Goal: Communication & Community: Answer question/provide support

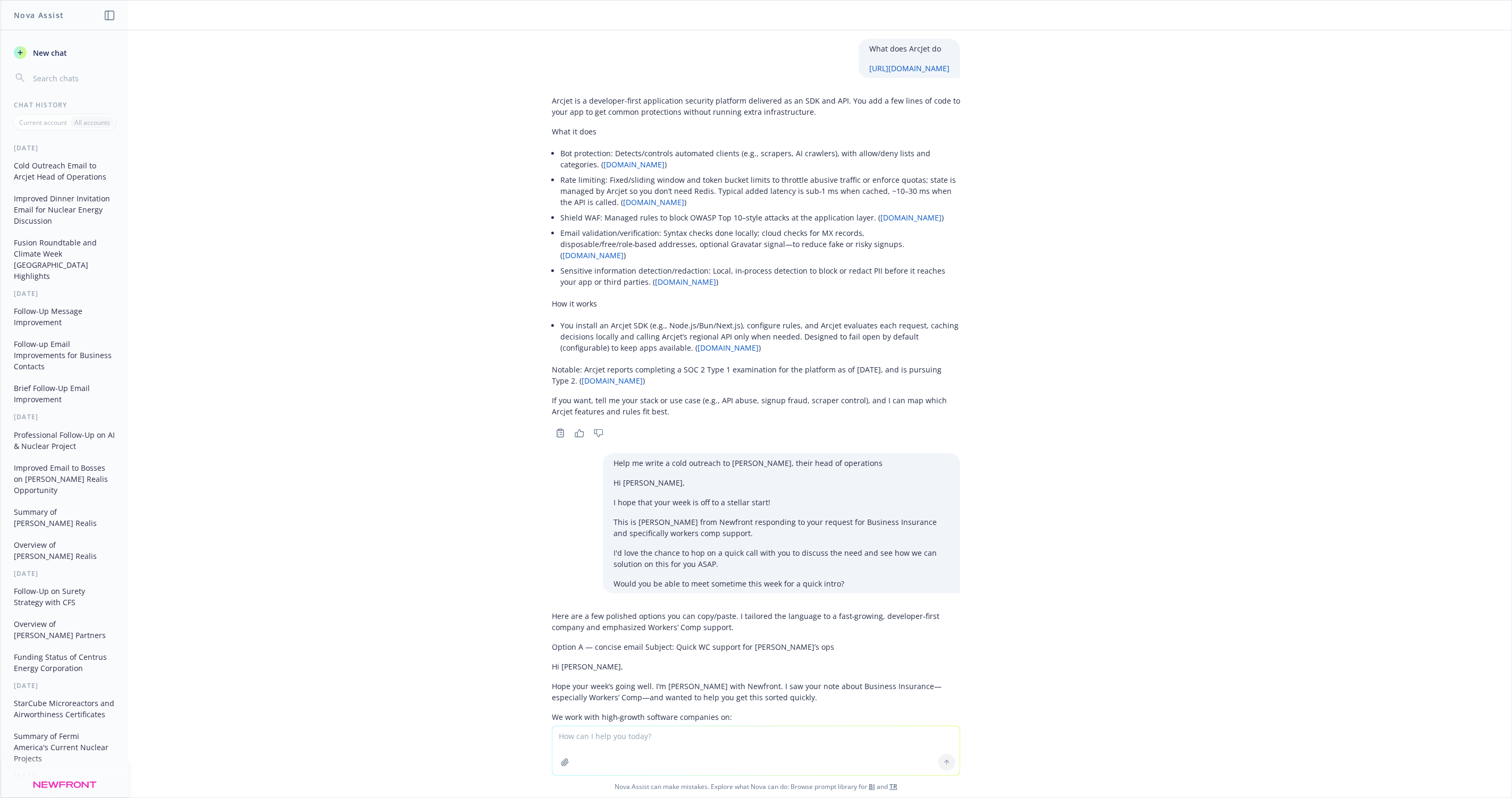
scroll to position [1018, 0]
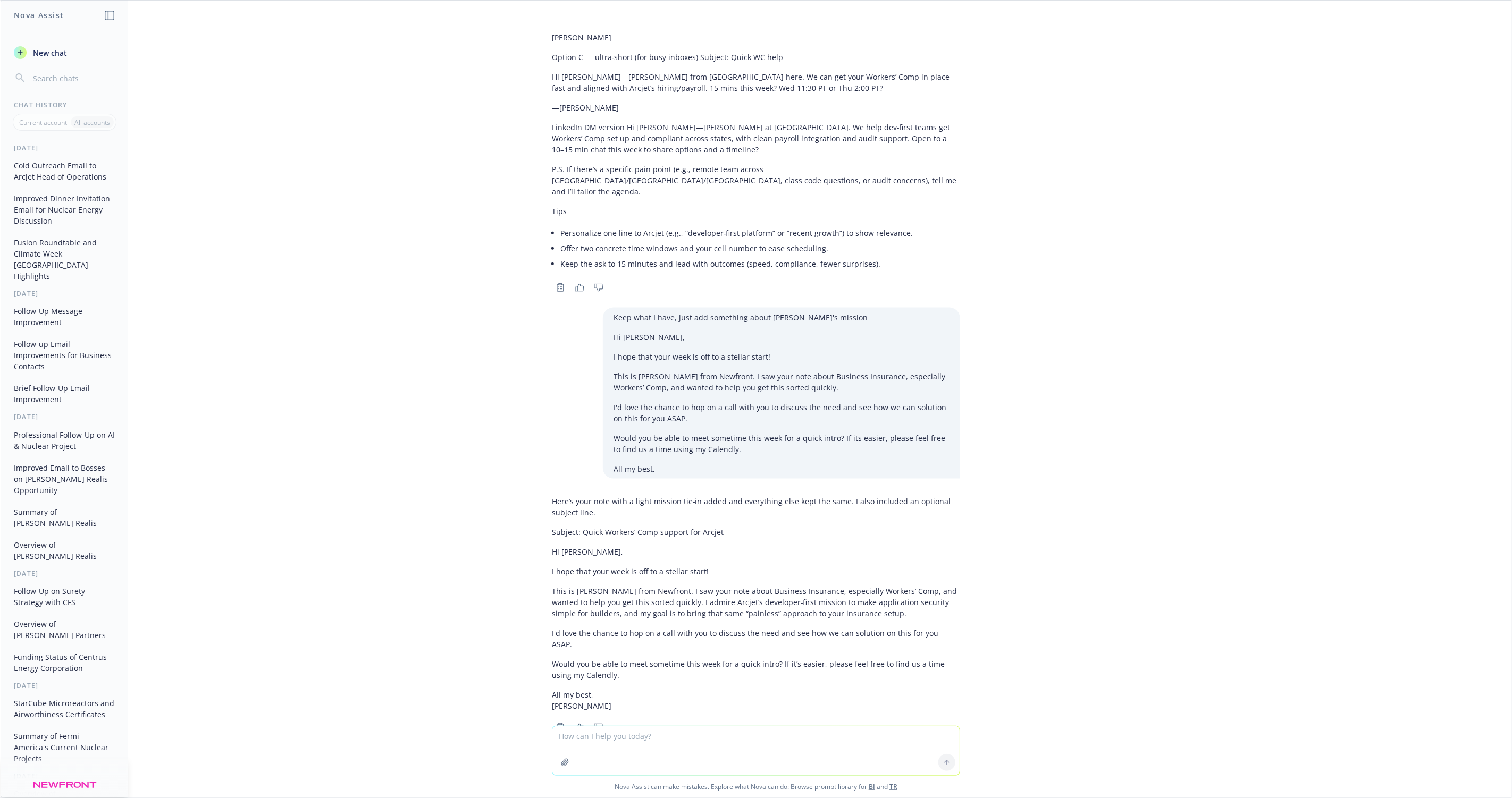
click at [630, 593] on p "This is [PERSON_NAME] from Newfront. I saw your note about Business Insurance, …" at bounding box center [756, 602] width 409 height 33
click at [62, 43] on button "New chat" at bounding box center [64, 52] width 110 height 19
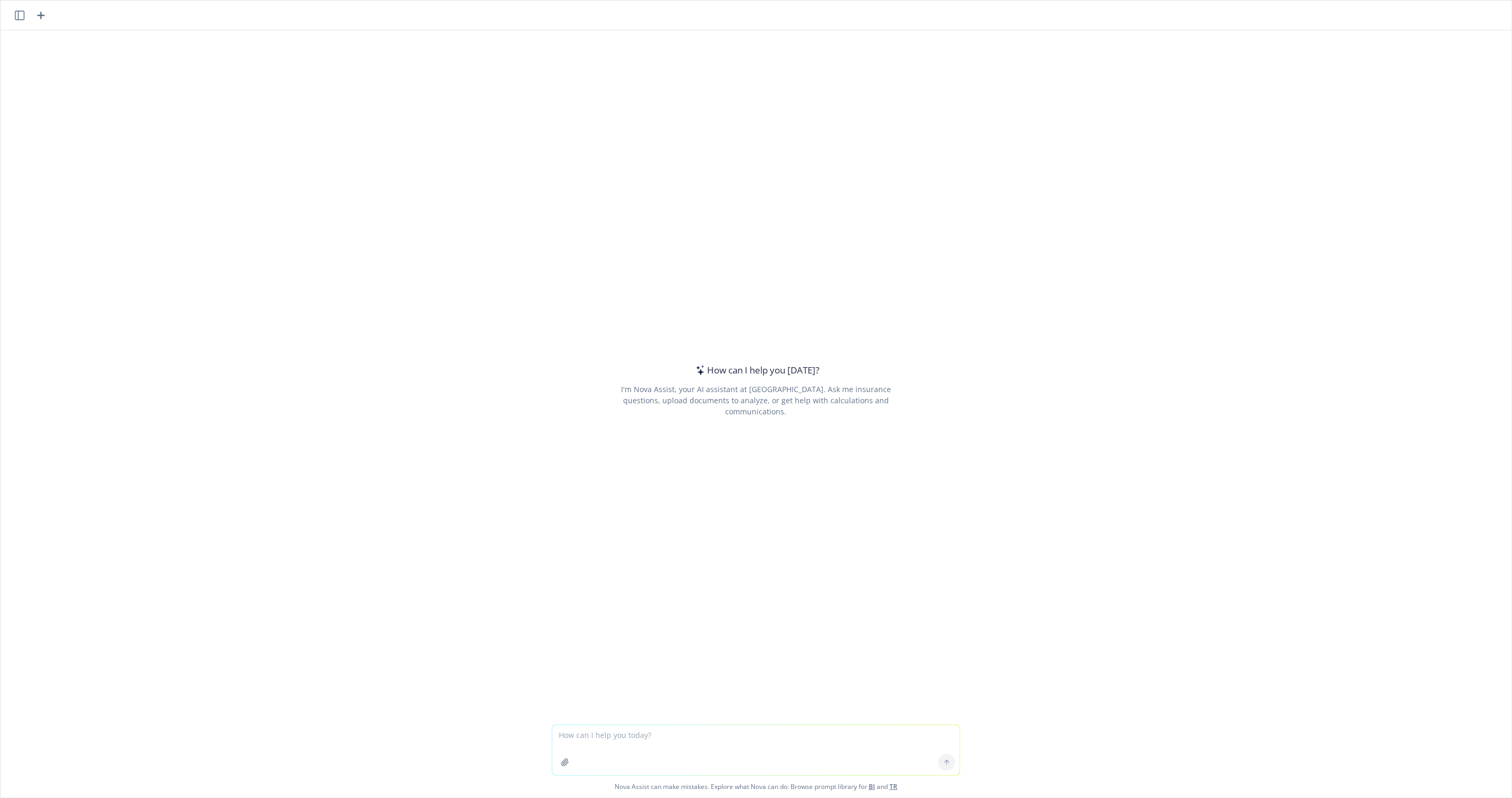
click at [578, 731] on textarea at bounding box center [756, 750] width 407 height 50
type textarea "H"
type textarea "Improve my"
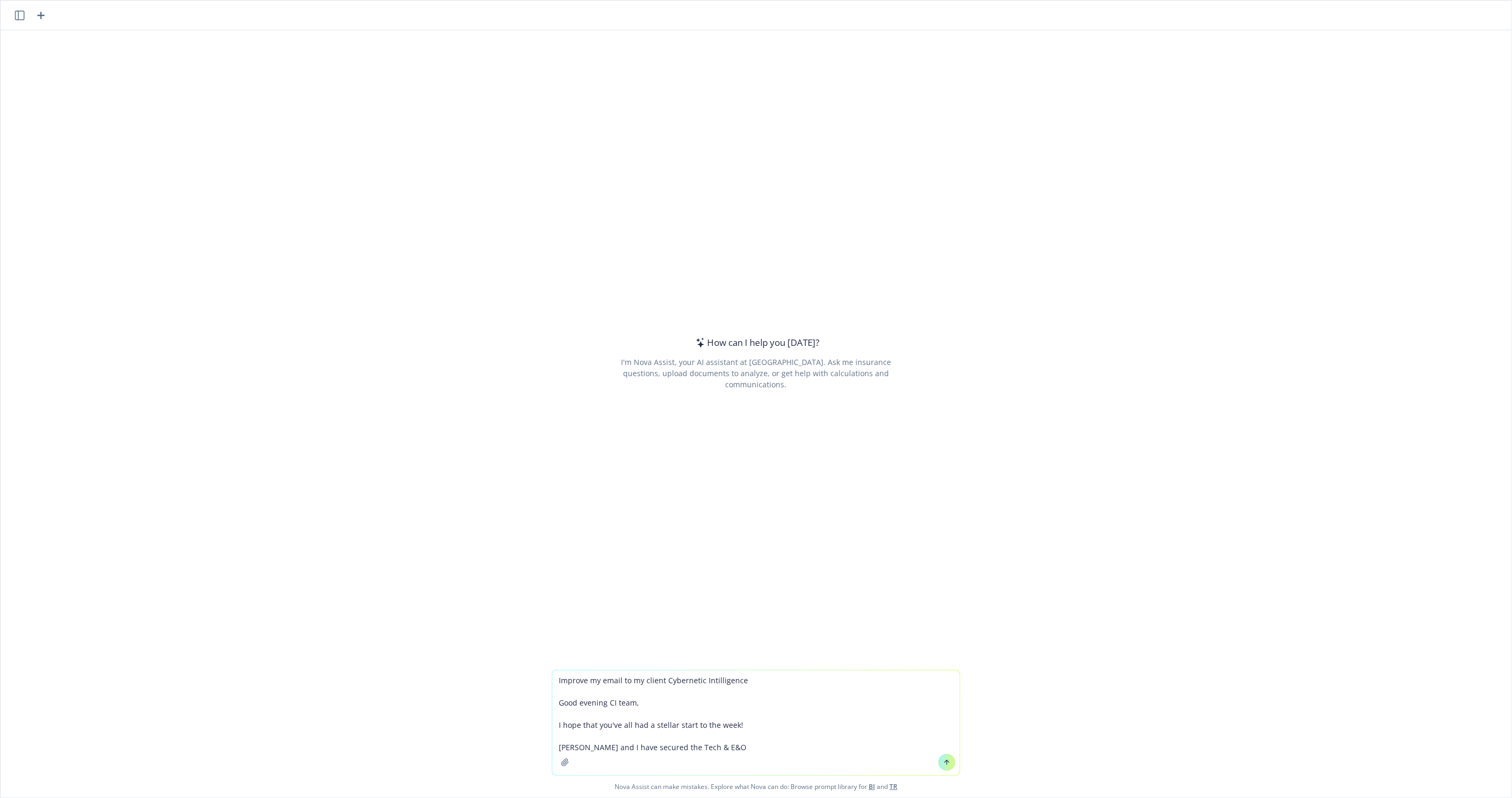
click at [669, 749] on textarea "Improve my email to my client Cybernetic Intilligence Good evening CI team, I h…" at bounding box center [756, 723] width 407 height 104
click at [741, 752] on textarea "Improve my email to my client Cybernetic Intilligence Good evening CI team, I h…" at bounding box center [756, 723] width 407 height 104
click at [750, 729] on textarea "Improve my email to my client Cybernetic Intilligence Good evening CI team, I h…" at bounding box center [756, 723] width 407 height 104
drag, startPoint x: 750, startPoint y: 728, endPoint x: 567, endPoint y: 725, distance: 183.0
click at [567, 725] on textarea "Improve my email to my client Cybernetic Intilligence Good evening CI team, I h…" at bounding box center [756, 712] width 407 height 127
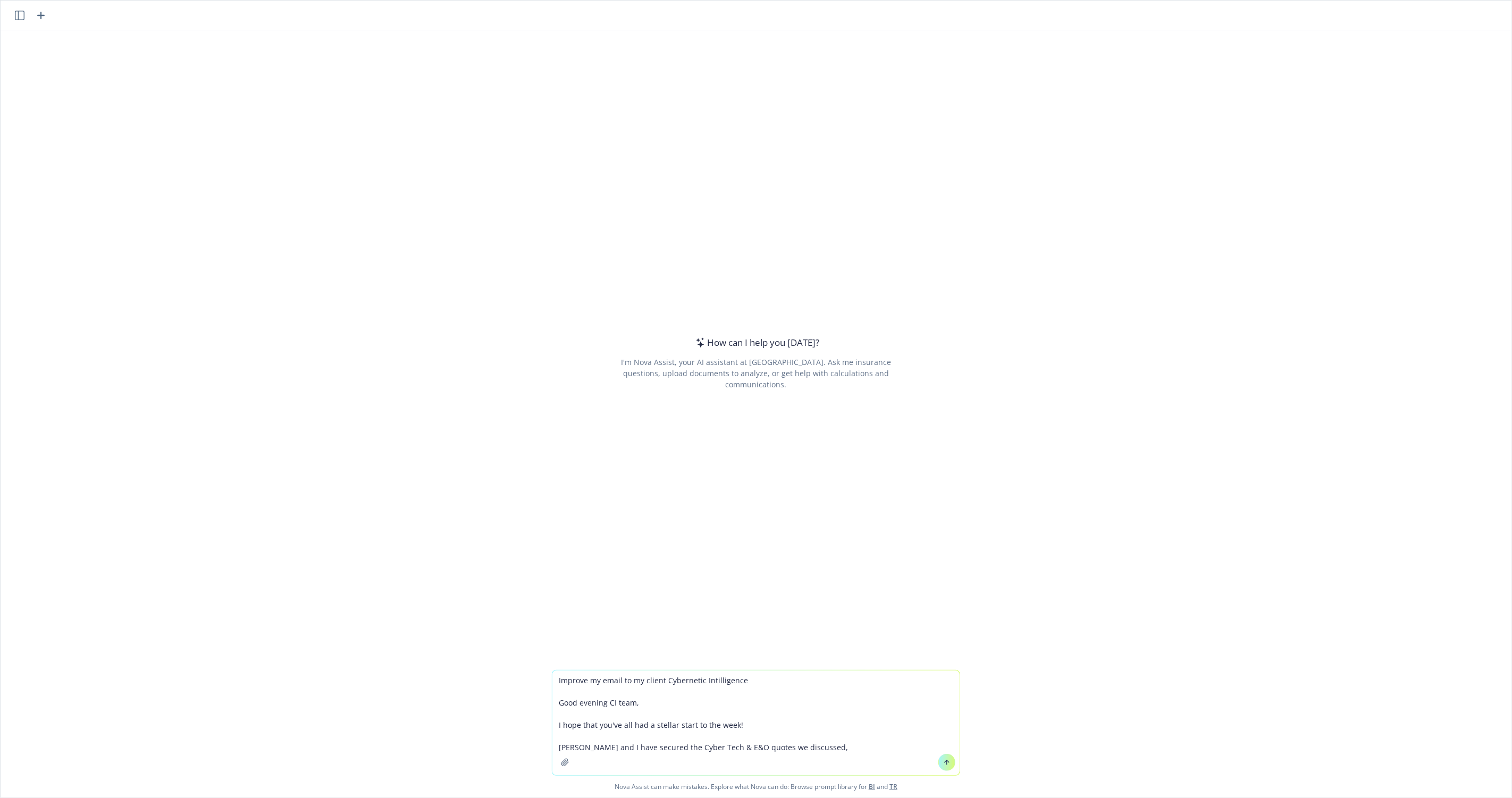
click at [821, 745] on textarea "Improve my email to my client Cybernetic Intilligence Good evening CI team, I h…" at bounding box center [756, 723] width 407 height 104
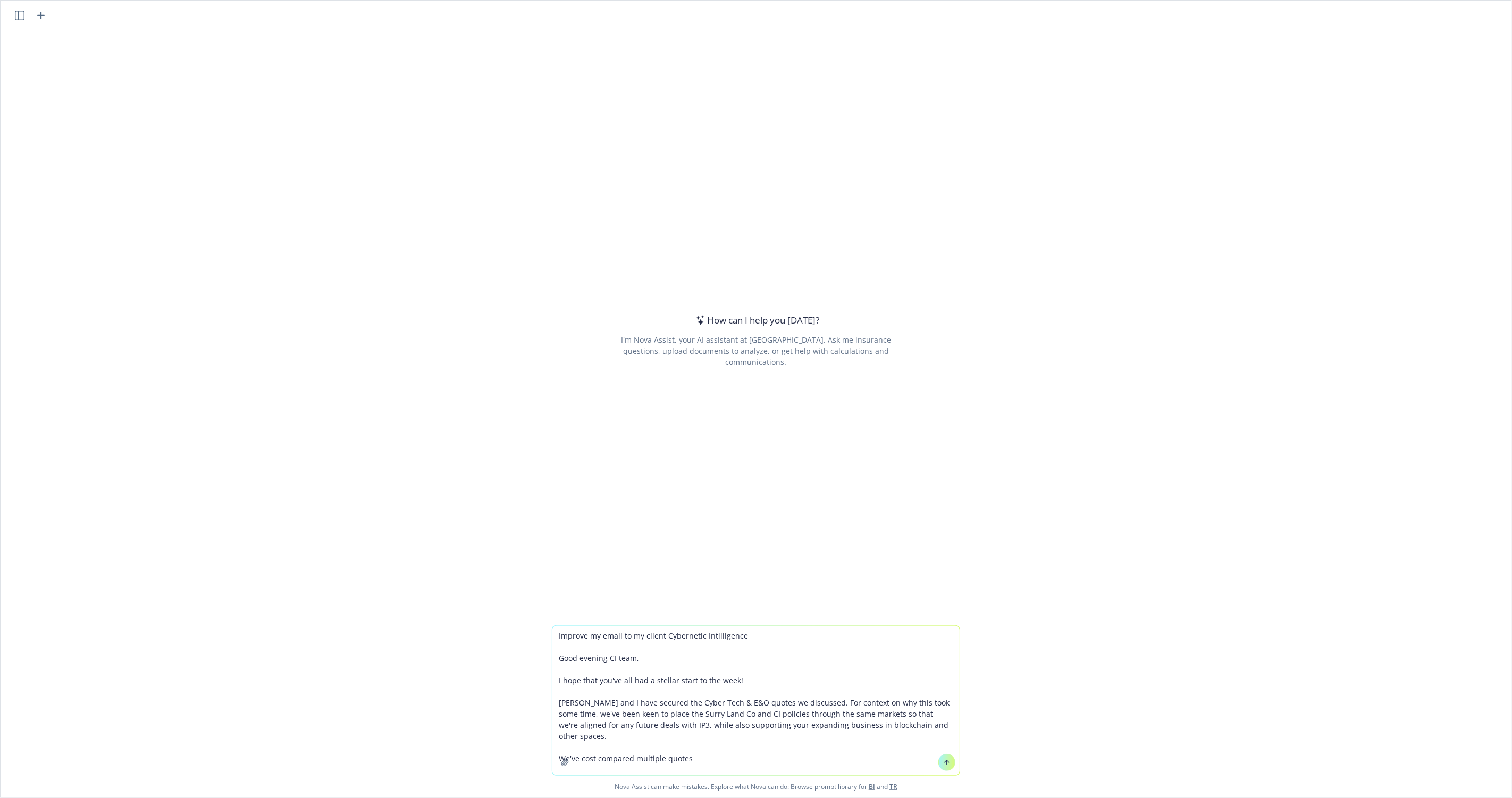
click at [598, 748] on textarea "Improve my email to my client Cybernetic Intilligence Good evening CI team, I h…" at bounding box center [756, 701] width 407 height 150
click at [735, 745] on textarea "Improve my email to my client Cybernetic Intilligence Good evening CI team, I h…" at bounding box center [756, 701] width 407 height 150
click at [602, 749] on textarea "Improve my email to my client Cybernetic Intilligence Good evening CI team, I h…" at bounding box center [756, 701] width 407 height 150
click at [914, 748] on textarea "Improve my email to my client Cybernetic Intilligence Good evening CI team, I h…" at bounding box center [756, 701] width 407 height 150
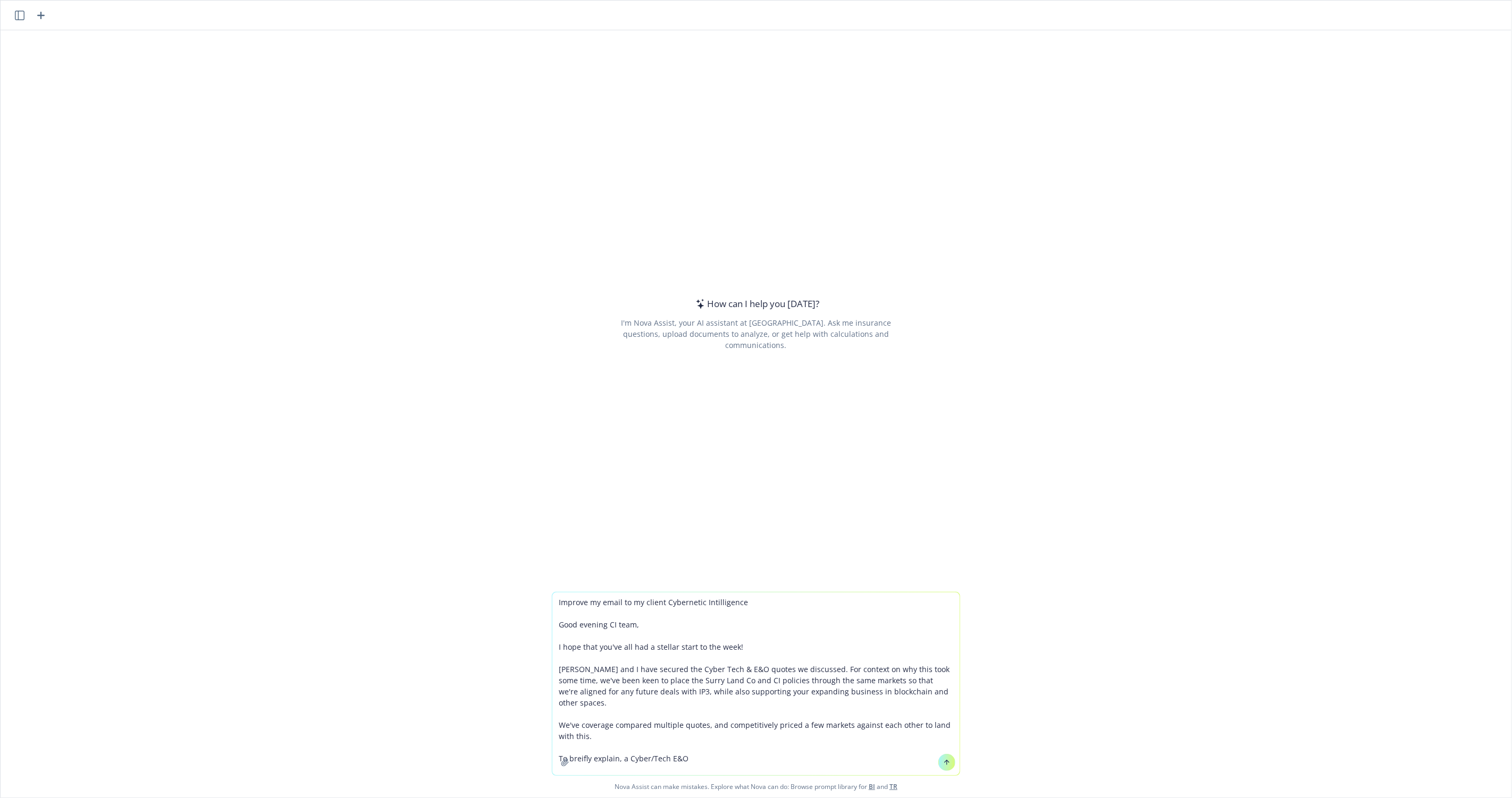
click at [652, 748] on textarea "Improve my email to my client Cybernetic Intilligence Good evening CI team, I h…" at bounding box center [756, 684] width 407 height 183
click at [723, 748] on textarea "Improve my email to my client Cybernetic Intilligence Good evening CI team, I h…" at bounding box center [756, 684] width 407 height 183
click at [723, 746] on textarea "Improve my email to my client Cybernetic Intilligence Good evening CI team, I h…" at bounding box center [756, 684] width 407 height 183
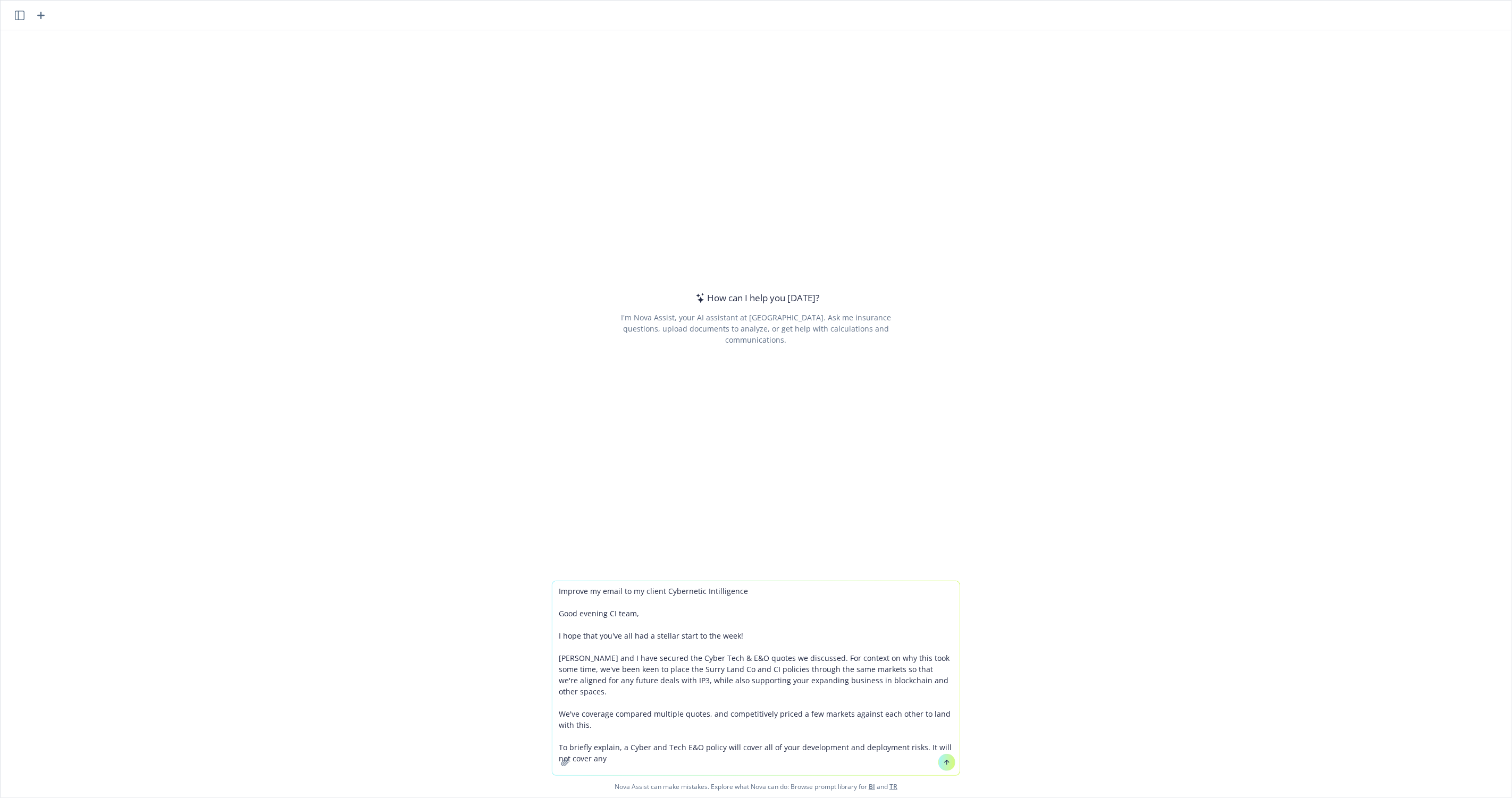
drag, startPoint x: 920, startPoint y: 739, endPoint x: 927, endPoint y: 746, distance: 9.9
click at [927, 746] on textarea "Improve my email to my client Cybernetic Intilligence Good evening CI team, I h…" at bounding box center [756, 678] width 407 height 194
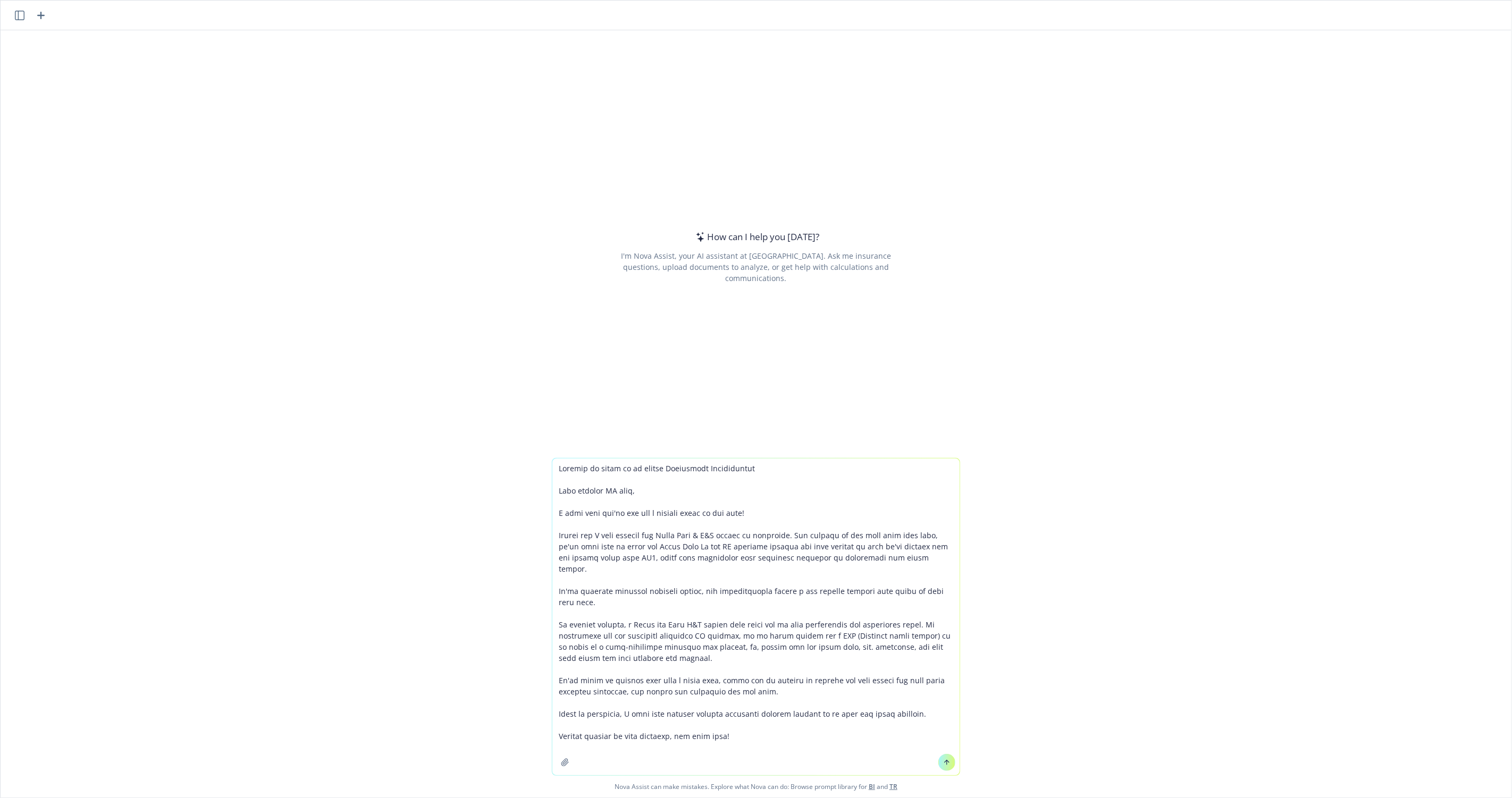
drag, startPoint x: 739, startPoint y: 725, endPoint x: 551, endPoint y: 725, distance: 188.0
click at [551, 725] on div "Nova Assist can make mistakes. Explore what Nova can do: Browse prompt library …" at bounding box center [756, 628] width 1511 height 340
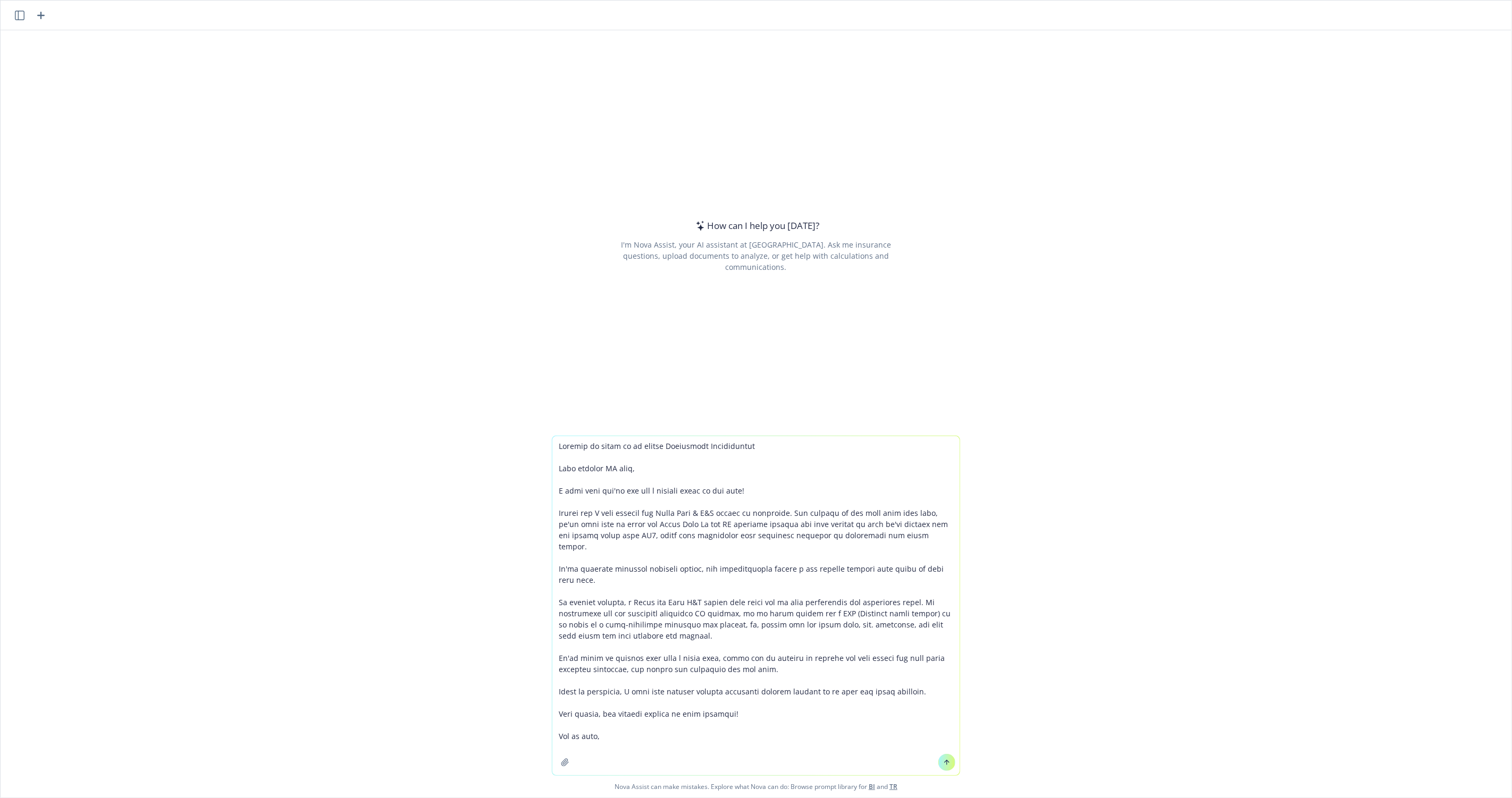
type textarea "Improve my email to my client Cybernetic Intilligence Good evening CI team, I h…"
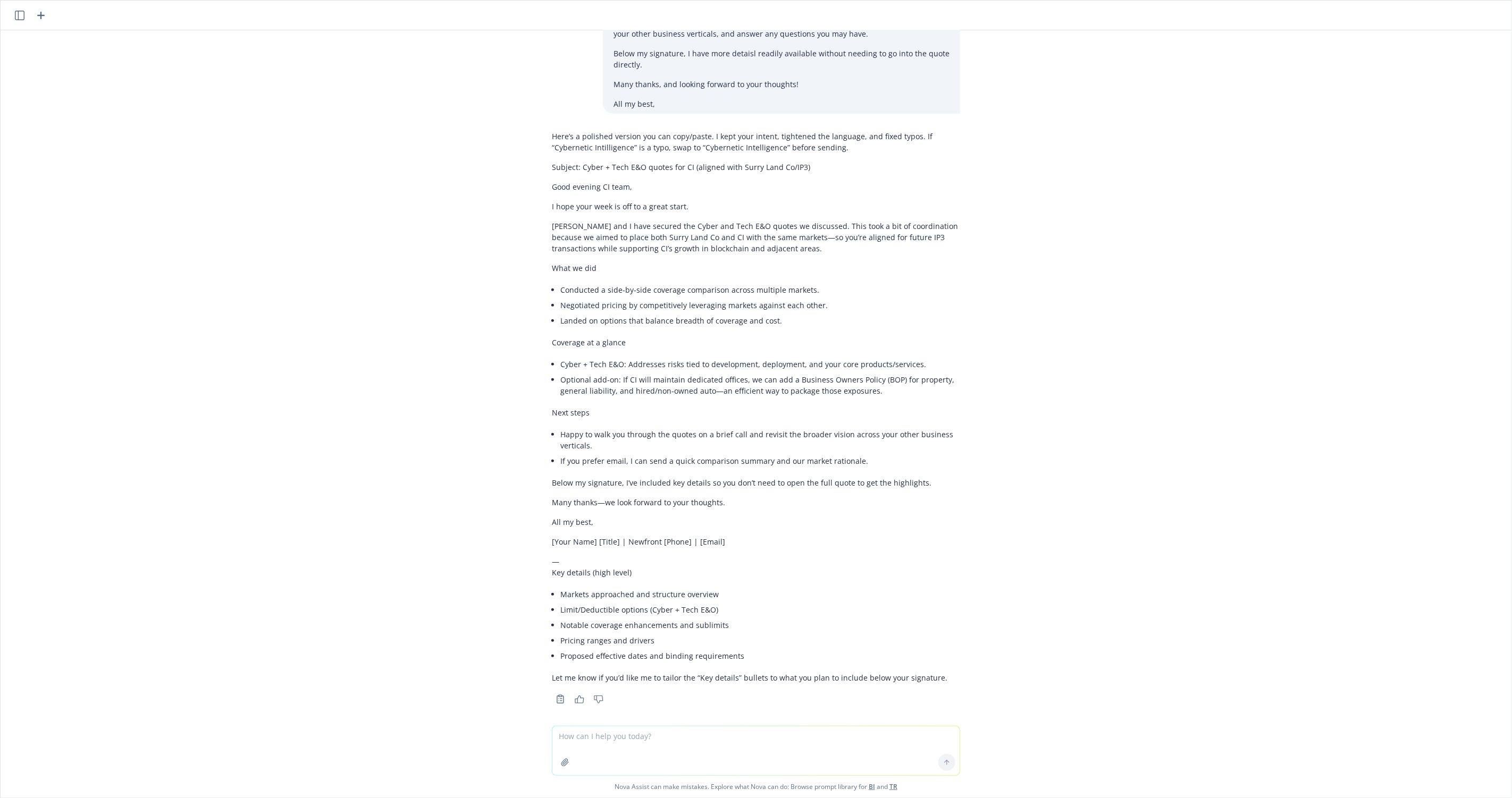
scroll to position [228, 0]
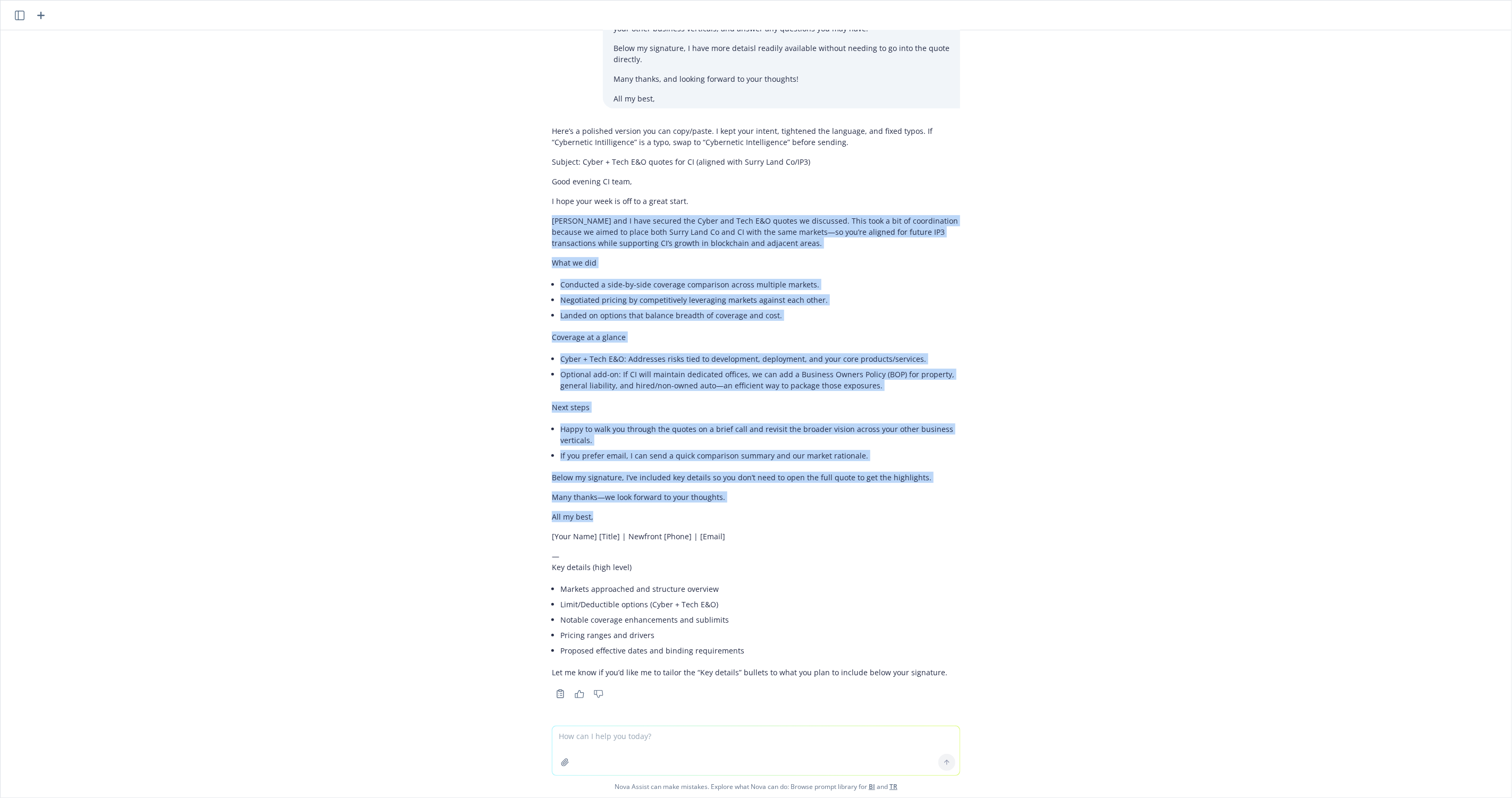
drag, startPoint x: 606, startPoint y: 518, endPoint x: 545, endPoint y: 208, distance: 315.9
click at [545, 208] on div "Here’s a polished version you can copy/paste. I kept your intent, tightened the…" at bounding box center [756, 411] width 426 height 580
click at [551, 187] on div "Here’s a polished version you can copy/paste. I kept your intent, tightened the…" at bounding box center [756, 411] width 426 height 580
copy div "L ipsu dolo sita co adi el s doeiu tempo. Incidi utl E dolo magnaal eni Admin v…"
click at [552, 184] on p "Good evening CI team," at bounding box center [756, 181] width 409 height 11
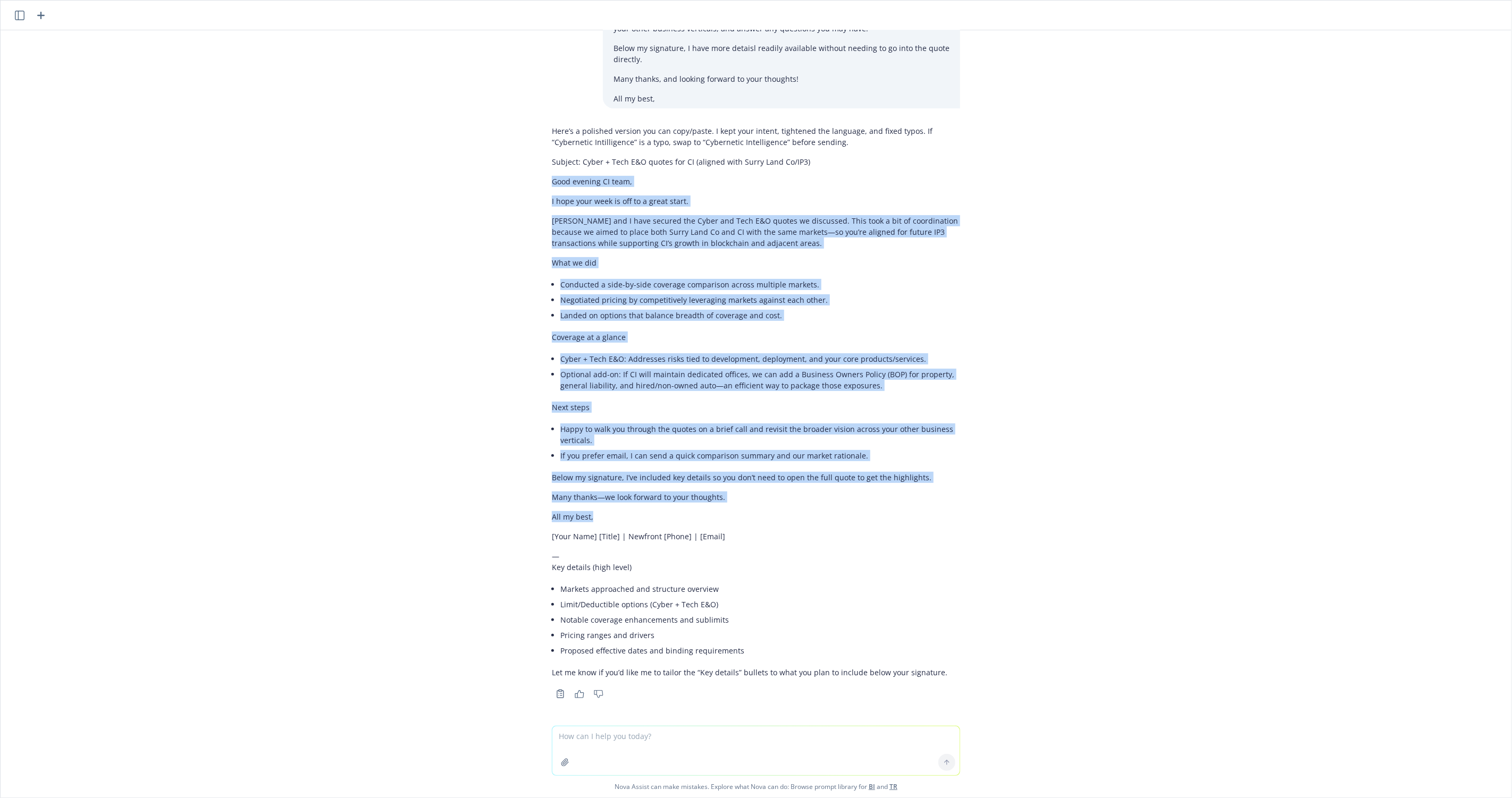
copy div "Lore ipsumdo SI amet, C adip elit sedd ei tem in u labor etdol. Magnaa eni A mi…"
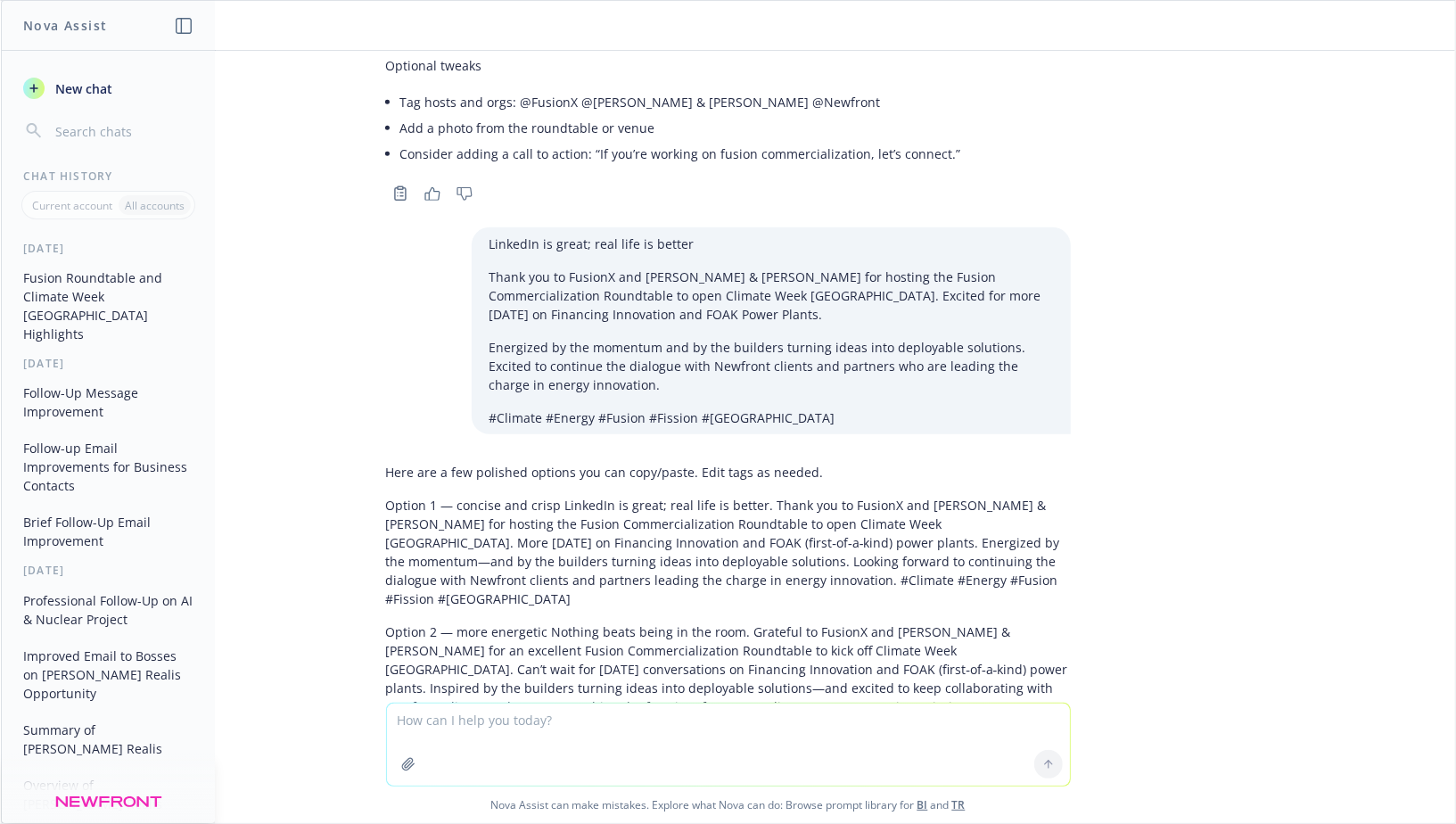
scroll to position [885, 0]
